Goal: Information Seeking & Learning: Learn about a topic

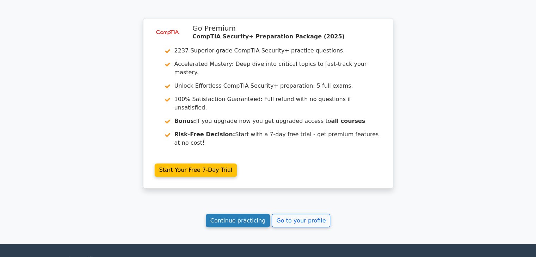
click at [242, 214] on link "Continue practicing" at bounding box center [238, 220] width 64 height 13
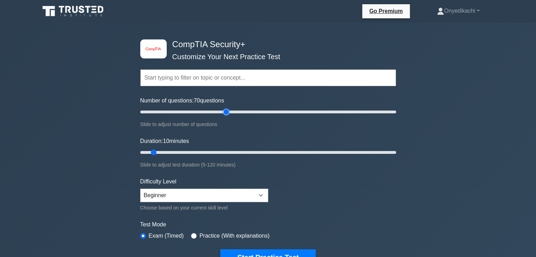
click at [227, 108] on input "Number of questions: 70 questions" at bounding box center [268, 112] width 256 height 8
click at [223, 111] on input "Number of questions: 65 questions" at bounding box center [268, 112] width 256 height 8
click at [286, 111] on input "Number of questions: 115 questions" at bounding box center [268, 112] width 256 height 8
click at [268, 112] on input "Number of questions: 115 questions" at bounding box center [268, 112] width 256 height 8
click at [261, 112] on input "Number of questions: 95 questions" at bounding box center [268, 112] width 256 height 8
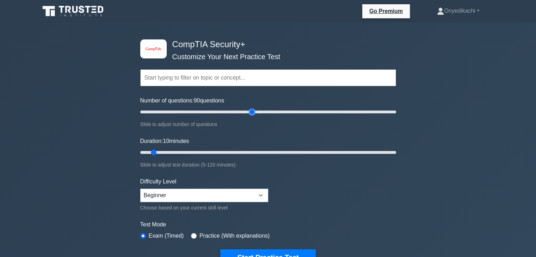
type input "90"
click at [254, 113] on input "Number of questions: 90 questions" at bounding box center [268, 112] width 256 height 8
click at [266, 151] on input "Duration: 10 minutes" at bounding box center [268, 152] width 256 height 8
click at [292, 151] on input "Duration: 75 minutes" at bounding box center [268, 152] width 256 height 8
click at [310, 151] on input "Duration: 80 minutes" at bounding box center [268, 152] width 256 height 8
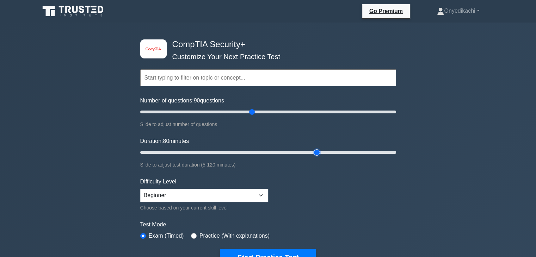
click at [313, 151] on input "Duration: 80 minutes" at bounding box center [268, 152] width 256 height 8
click at [320, 151] on input "Duration: 85 minutes" at bounding box center [268, 152] width 256 height 8
type input "90"
click at [323, 151] on input "Duration: 90 minutes" at bounding box center [268, 152] width 256 height 8
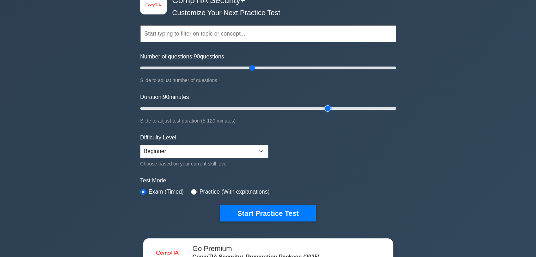
scroll to position [46, 0]
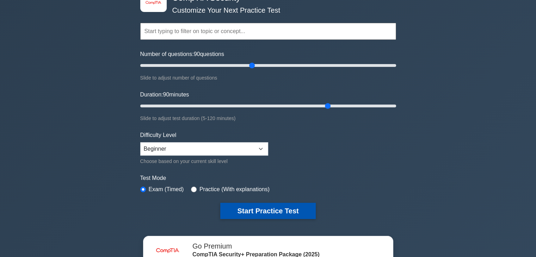
click at [245, 212] on button "Start Practice Test" at bounding box center [267, 211] width 95 height 16
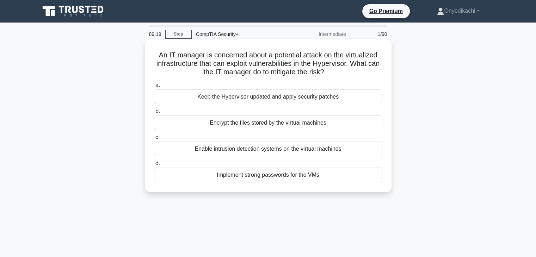
click at [276, 98] on div "Keep the Hypervisor updated and apply security patches" at bounding box center [268, 96] width 228 height 15
click at [154, 88] on input "a. Keep the Hypervisor updated and apply security patches" at bounding box center [154, 85] width 0 height 5
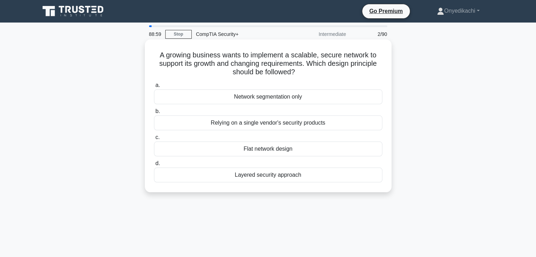
click at [330, 176] on div "Layered security approach" at bounding box center [268, 175] width 228 height 15
click at [154, 166] on input "d. Layered security approach" at bounding box center [154, 163] width 0 height 5
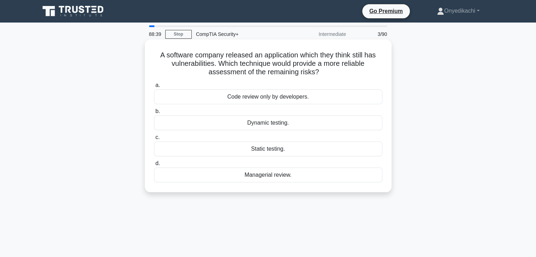
click at [293, 120] on div "Dynamic testing." at bounding box center [268, 123] width 228 height 15
click at [154, 114] on input "b. Dynamic testing." at bounding box center [154, 111] width 0 height 5
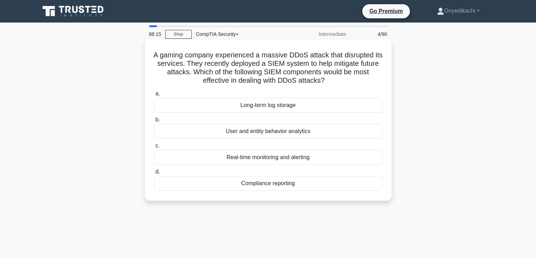
click at [286, 157] on div "Real-time monitoring and alerting" at bounding box center [268, 157] width 228 height 15
click at [154, 148] on input "c. Real-time monitoring and alerting" at bounding box center [154, 146] width 0 height 5
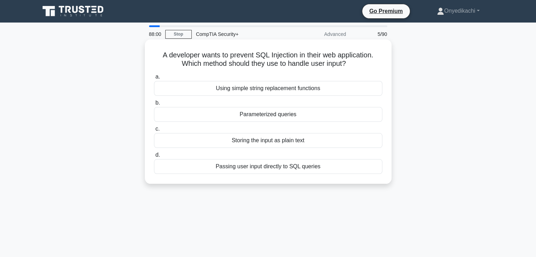
click at [299, 111] on div "Parameterized queries" at bounding box center [268, 114] width 228 height 15
click at [154, 105] on input "b. Parameterized queries" at bounding box center [154, 103] width 0 height 5
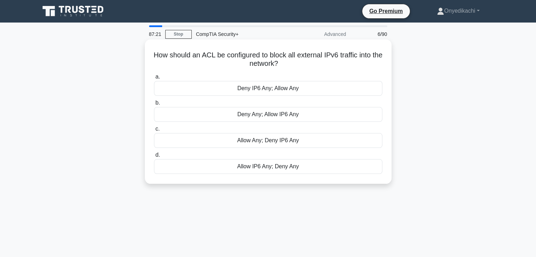
click at [297, 141] on div "Allow Any; Deny IP6 Any" at bounding box center [268, 140] width 228 height 15
click at [154, 131] on input "c. Allow Any; Deny IP6 Any" at bounding box center [154, 129] width 0 height 5
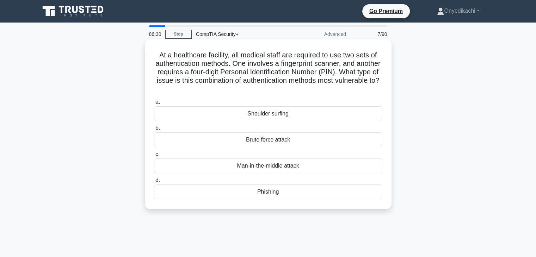
click at [296, 165] on div "Man-in-the-middle attack" at bounding box center [268, 166] width 228 height 15
click at [154, 157] on input "c. Man-in-the-middle attack" at bounding box center [154, 154] width 0 height 5
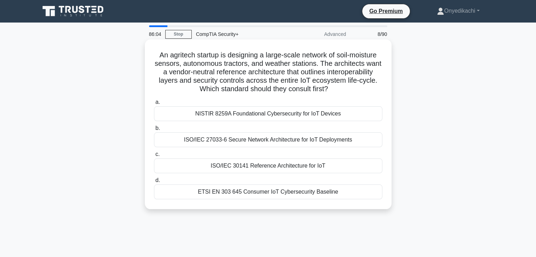
drag, startPoint x: 155, startPoint y: 54, endPoint x: 342, endPoint y: 203, distance: 239.4
click at [342, 203] on div "An agritech startup is designing a large-scale network of soil-moisture sensors…" at bounding box center [268, 124] width 241 height 164
copy div "An agritech startup is designing a large-scale network of soil-moisture sensors…"
click at [315, 40] on div "An agritech startup is designing a large-scale network of soil-moisture sensors…" at bounding box center [268, 124] width 247 height 170
click at [303, 165] on div "ISO/IEC 30141 Reference Architecture for IoT" at bounding box center [268, 166] width 228 height 15
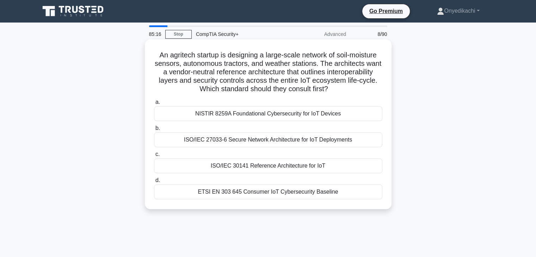
click at [154, 157] on input "c. ISO/IEC 30141 Reference Architecture for IoT" at bounding box center [154, 154] width 0 height 5
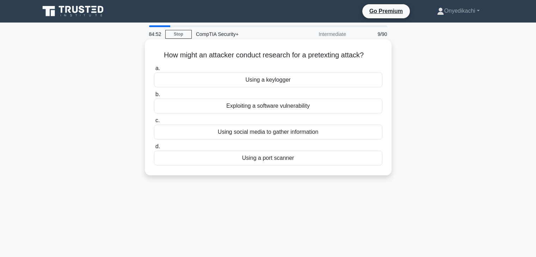
click at [299, 81] on div "Using a keylogger" at bounding box center [268, 80] width 228 height 15
click at [154, 71] on input "a. Using a keylogger" at bounding box center [154, 68] width 0 height 5
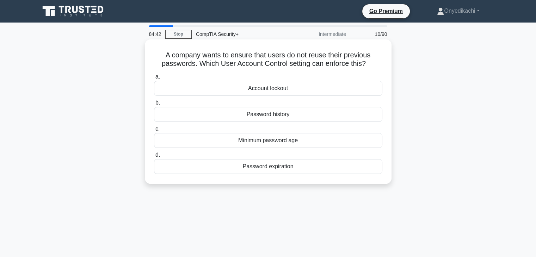
click at [280, 116] on div "Password history" at bounding box center [268, 114] width 228 height 15
click at [154, 105] on input "b. Password history" at bounding box center [154, 103] width 0 height 5
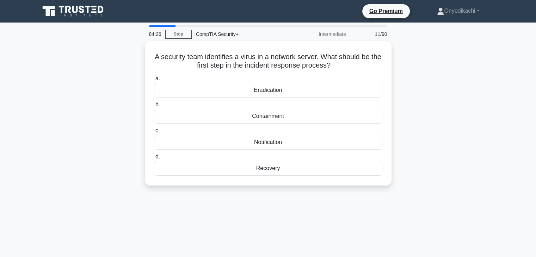
click at [280, 116] on div "Containment" at bounding box center [268, 116] width 228 height 15
click at [154, 107] on input "b. Containment" at bounding box center [154, 105] width 0 height 5
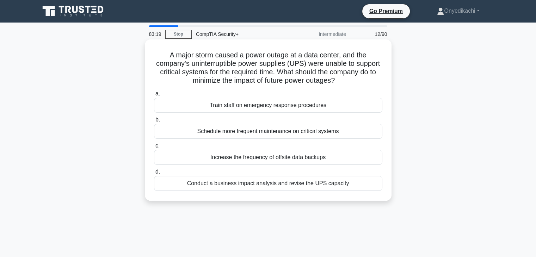
click at [308, 158] on div "Increase the frequency of offsite data backups" at bounding box center [268, 157] width 228 height 15
click at [154, 148] on input "c. Increase the frequency of offsite data backups" at bounding box center [154, 146] width 0 height 5
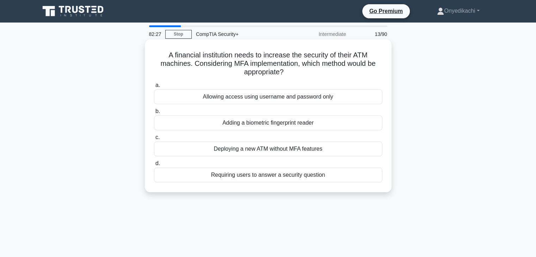
click at [316, 123] on div "Adding a biometric fingerprint reader" at bounding box center [268, 123] width 228 height 15
click at [154, 114] on input "b. Adding a biometric fingerprint reader" at bounding box center [154, 111] width 0 height 5
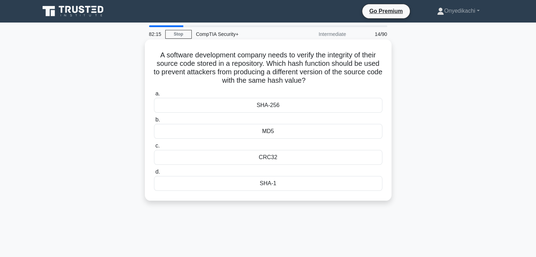
drag, startPoint x: 155, startPoint y: 55, endPoint x: 301, endPoint y: 181, distance: 192.3
click at [301, 181] on div "A software development company needs to verify the integrity of their source co…" at bounding box center [268, 120] width 241 height 156
copy div "A software development company needs to verify the integrity of their source co…"
click at [290, 108] on div "SHA-256" at bounding box center [268, 105] width 228 height 15
click at [154, 96] on input "a. SHA-256" at bounding box center [154, 94] width 0 height 5
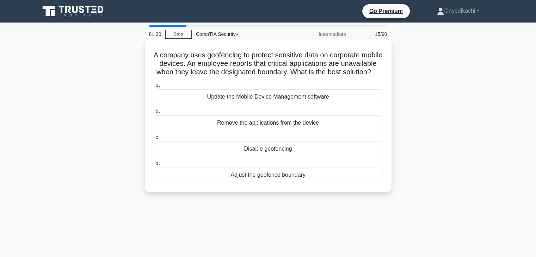
click at [280, 182] on div "Adjust the geofence boundary" at bounding box center [268, 175] width 228 height 15
click at [154, 166] on input "d. Adjust the geofence boundary" at bounding box center [154, 163] width 0 height 5
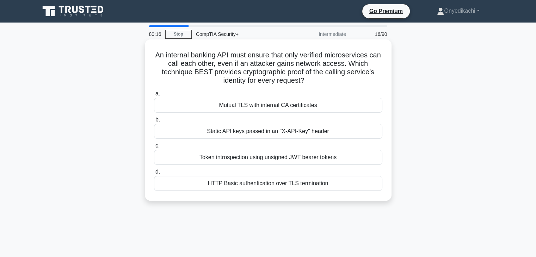
click at [328, 103] on div "Mutual TLS with internal CA certificates" at bounding box center [268, 105] width 228 height 15
click at [154, 96] on input "a. Mutual TLS with internal CA certificates" at bounding box center [154, 94] width 0 height 5
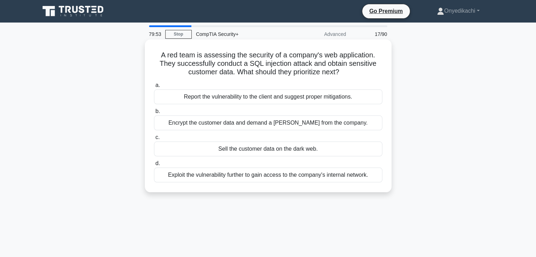
click at [326, 174] on div "Exploit the vulnerability further to gain access to the company's internal netw…" at bounding box center [268, 175] width 228 height 15
click at [154, 166] on input "d. Exploit the vulnerability further to gain access to the company's internal n…" at bounding box center [154, 163] width 0 height 5
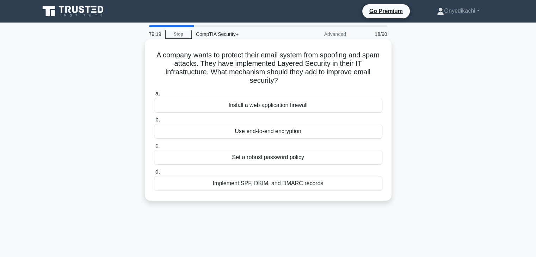
drag, startPoint x: 159, startPoint y: 54, endPoint x: 333, endPoint y: 182, distance: 216.9
click at [333, 182] on div "A company wants to protect their email system from spoofing and spam attacks. T…" at bounding box center [268, 120] width 241 height 156
copy div "A company wants to protect their email system from spoofing and spam attacks. T…"
click at [357, 180] on div "Implement SPF, DKIM, and DMARC records" at bounding box center [268, 183] width 228 height 15
click at [154, 174] on input "d. Implement SPF, DKIM, and DMARC records" at bounding box center [154, 172] width 0 height 5
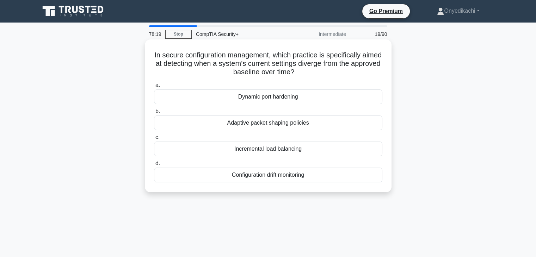
click at [318, 97] on div "Dynamic port hardening" at bounding box center [268, 96] width 228 height 15
click at [154, 88] on input "a. Dynamic port hardening" at bounding box center [154, 85] width 0 height 5
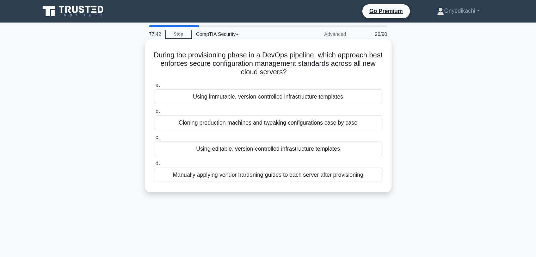
click at [301, 149] on div "Using editable, version-controlled infrastructure templates" at bounding box center [268, 149] width 228 height 15
click at [154, 140] on input "c. Using editable, version-controlled infrastructure templates" at bounding box center [154, 137] width 0 height 5
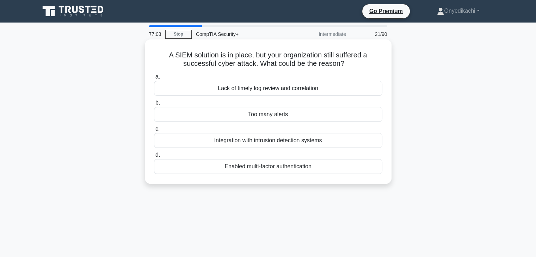
click at [323, 94] on div "Lack of timely log review and correlation" at bounding box center [268, 88] width 228 height 15
click at [154, 79] on input "a. Lack of timely log review and correlation" at bounding box center [154, 77] width 0 height 5
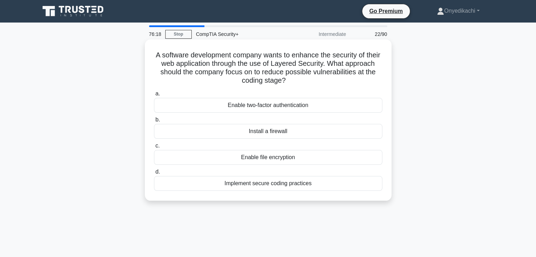
click at [319, 182] on div "Implement secure coding practices" at bounding box center [268, 183] width 228 height 15
click at [154, 174] on input "d. Implement secure coding practices" at bounding box center [154, 172] width 0 height 5
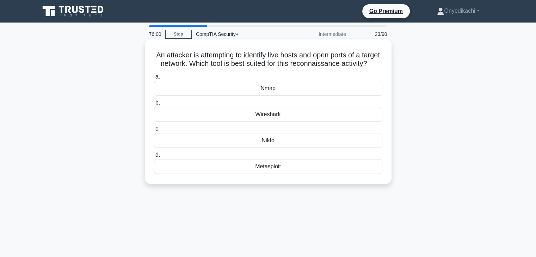
click at [290, 96] on div "Nmap" at bounding box center [268, 88] width 228 height 15
click at [154, 79] on input "a. Nmap" at bounding box center [154, 77] width 0 height 5
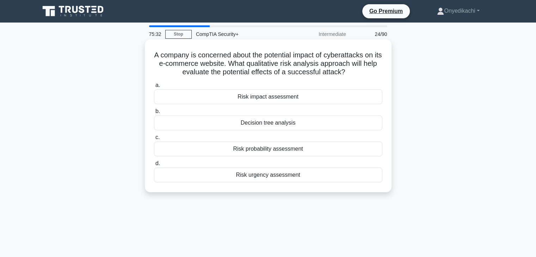
drag, startPoint x: 155, startPoint y: 55, endPoint x: 347, endPoint y: 181, distance: 229.2
click at [347, 181] on div "A company is concerned about the potential impact of cyberattacks on its e-comm…" at bounding box center [268, 115] width 241 height 147
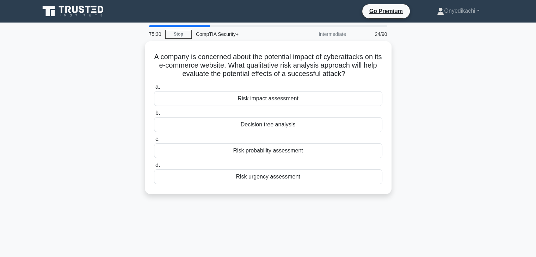
copy div "A company is concerned about the potential impact of cyberattacks on its e-comm…"
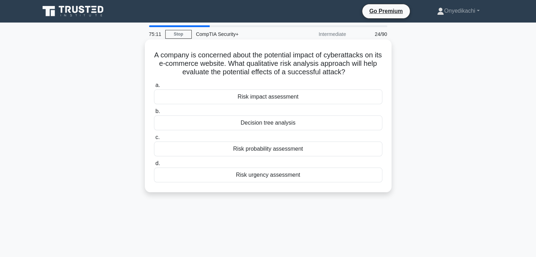
click at [312, 98] on div "Risk impact assessment" at bounding box center [268, 96] width 228 height 15
click at [154, 88] on input "a. Risk impact assessment" at bounding box center [154, 85] width 0 height 5
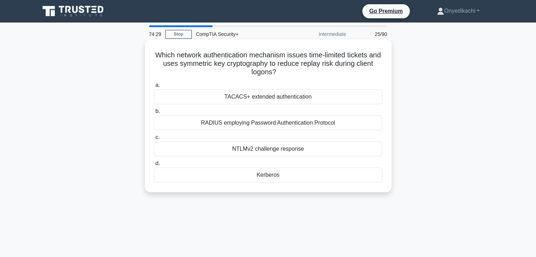
drag, startPoint x: 161, startPoint y: 51, endPoint x: 286, endPoint y: 186, distance: 184.2
click at [286, 186] on div "Which network authentication mechanism issues time-limited tickets and uses sym…" at bounding box center [268, 115] width 241 height 147
copy div "Which network authentication mechanism issues time-limited tickets and uses sym…"
click at [312, 175] on div "Kerberos" at bounding box center [268, 175] width 228 height 15
click at [154, 166] on input "d. Kerberos" at bounding box center [154, 163] width 0 height 5
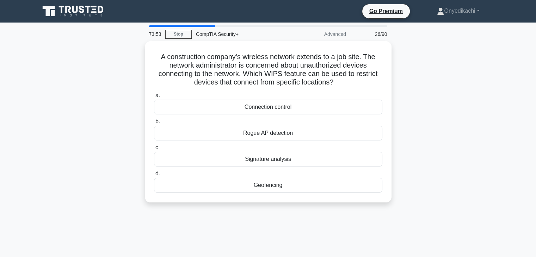
click at [312, 175] on label "d. Geofencing" at bounding box center [268, 180] width 228 height 23
click at [154, 175] on input "d. Geofencing" at bounding box center [154, 174] width 0 height 5
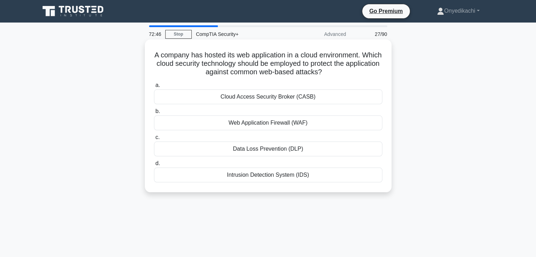
drag, startPoint x: 162, startPoint y: 54, endPoint x: 327, endPoint y: 172, distance: 202.5
click at [327, 172] on div "A company has hosted its web application in a cloud environment. Which cloud se…" at bounding box center [268, 115] width 241 height 147
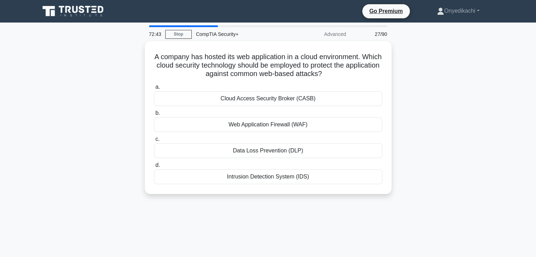
copy div "A company has hosted its web application in a cloud environment. Which cloud se…"
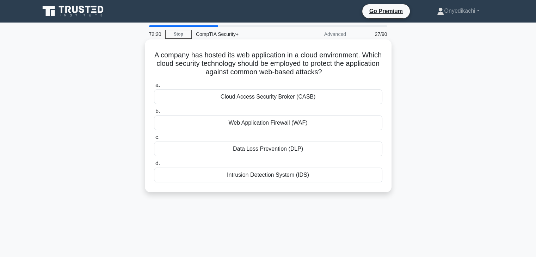
click at [339, 114] on label "b. Web Application Firewall (WAF)" at bounding box center [268, 118] width 228 height 23
click at [154, 114] on input "b. Web Application Firewall (WAF)" at bounding box center [154, 111] width 0 height 5
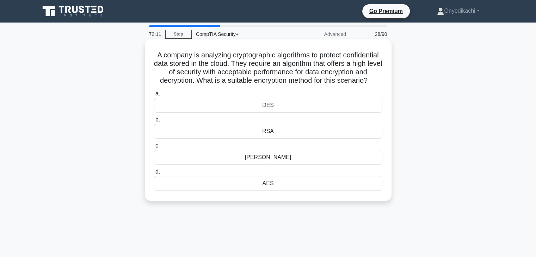
click at [286, 165] on div "Diffie-Hellman" at bounding box center [268, 157] width 228 height 15
click at [154, 148] on input "c. Diffie-Hellman" at bounding box center [154, 146] width 0 height 5
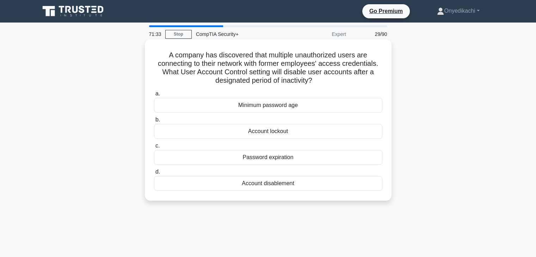
click at [308, 131] on div "Account lockout" at bounding box center [268, 131] width 228 height 15
click at [154, 122] on input "b. Account lockout" at bounding box center [154, 120] width 0 height 5
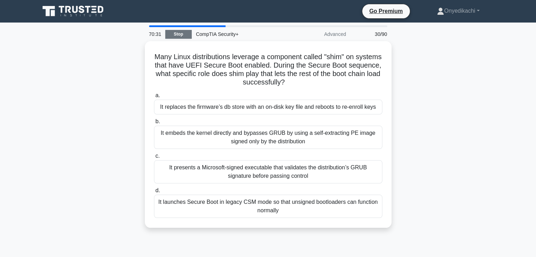
click at [180, 31] on link "Stop" at bounding box center [178, 34] width 26 height 9
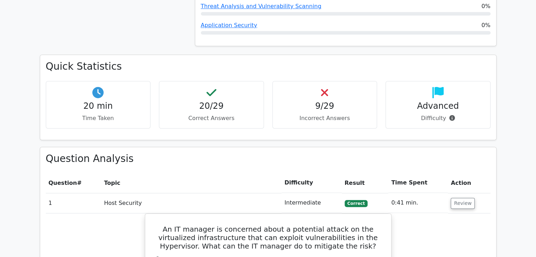
scroll to position [585, 0]
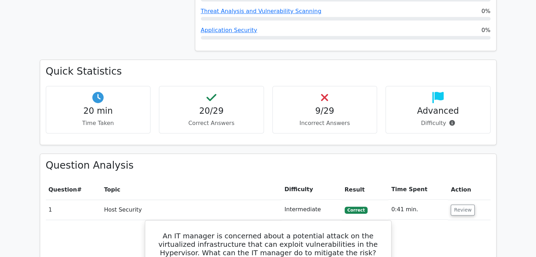
click at [386, 123] on div "Quick Statistics 20 min Time Taken 20/29 Correct Answers 9/29 Incorrect Answers…" at bounding box center [268, 107] width 465 height 94
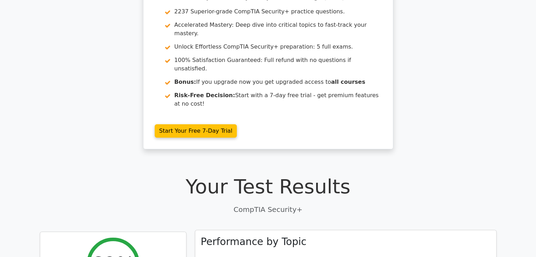
scroll to position [32, 0]
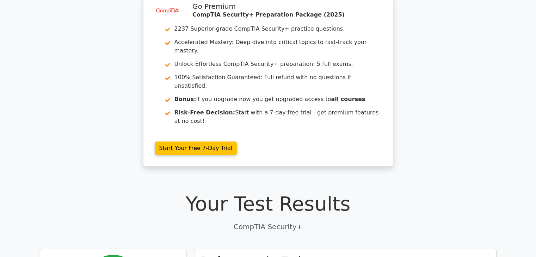
click at [383, 192] on h1 "Your Test Results" at bounding box center [268, 204] width 457 height 24
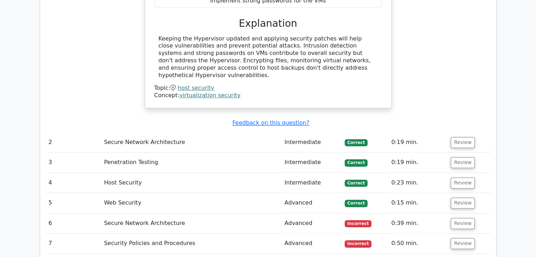
scroll to position [933, 0]
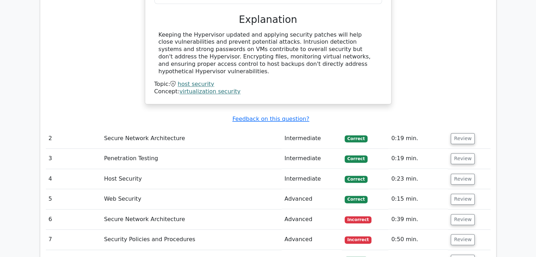
click at [397, 210] on td "0:39 min." at bounding box center [418, 220] width 60 height 20
click at [451, 214] on button "Review" at bounding box center [463, 219] width 24 height 11
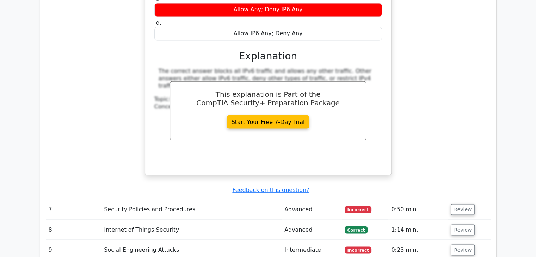
scroll to position [1248, 0]
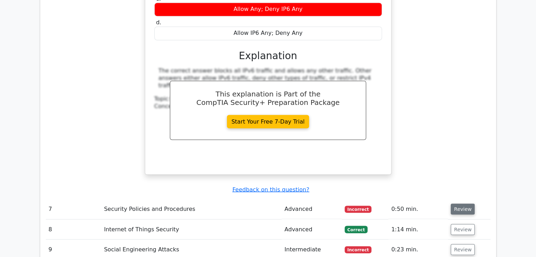
click at [460, 204] on button "Review" at bounding box center [463, 209] width 24 height 11
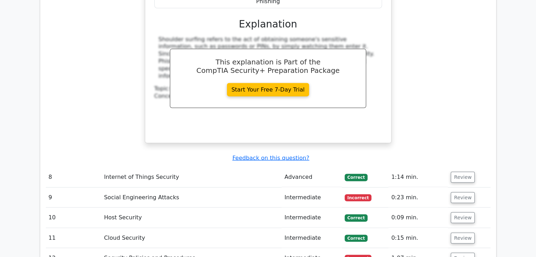
scroll to position [1610, 0]
click at [465, 192] on button "Review" at bounding box center [463, 197] width 24 height 11
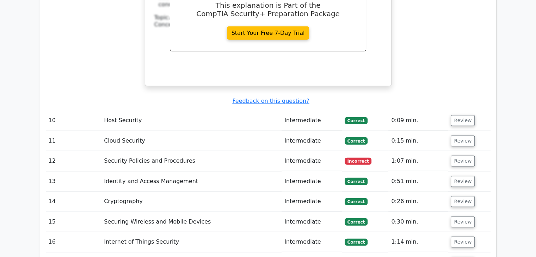
scroll to position [1982, 0]
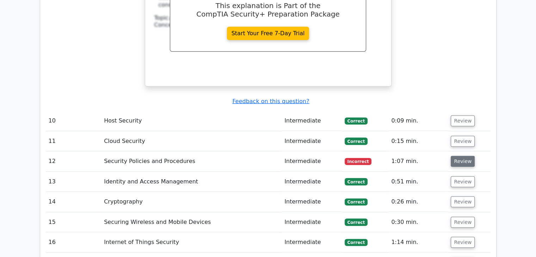
click at [466, 156] on button "Review" at bounding box center [463, 161] width 24 height 11
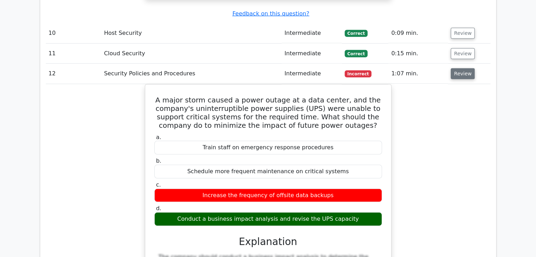
scroll to position [2071, 0]
